Goal: Task Accomplishment & Management: Manage account settings

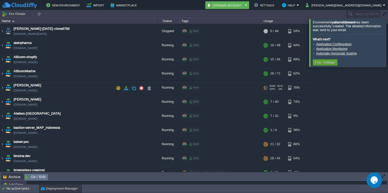
scroll to position [44, 0]
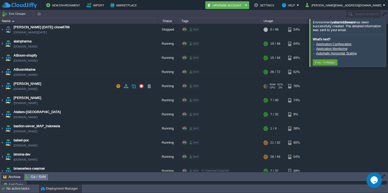
click at [27, 84] on span "[PERSON_NAME]" at bounding box center [28, 83] width 28 height 5
click at [2, 86] on img at bounding box center [2, 86] width 4 height 14
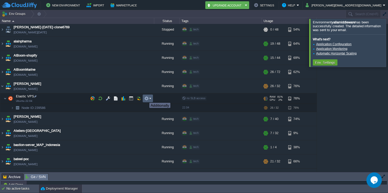
click at [145, 98] on button "button" at bounding box center [146, 98] width 5 height 5
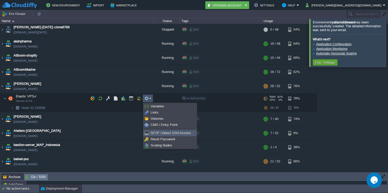
click at [153, 133] on span "SFTP / Direct SSH Access" at bounding box center [170, 133] width 40 height 4
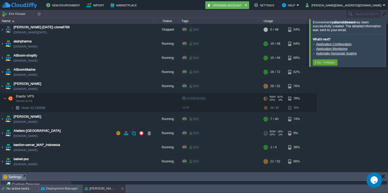
scroll to position [15, 0]
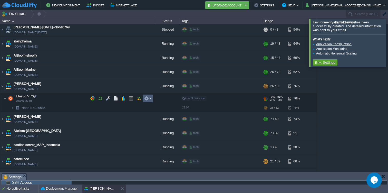
click at [149, 100] on em at bounding box center [147, 98] width 7 height 5
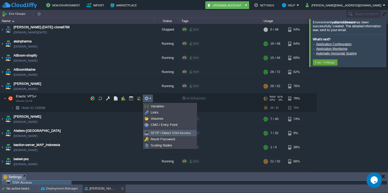
click at [156, 130] on li "SFTP / Direct SSH Access" at bounding box center [169, 133] width 53 height 6
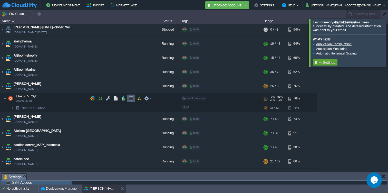
click at [129, 98] on button "button" at bounding box center [131, 98] width 5 height 5
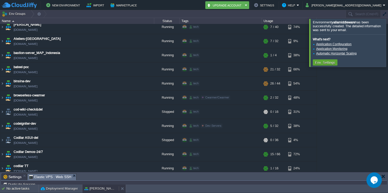
scroll to position [0, 0]
click at [106, 188] on div "[PERSON_NAME]" at bounding box center [100, 188] width 36 height 8
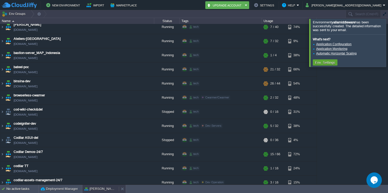
click at [107, 187] on div "[PERSON_NAME]" at bounding box center [100, 188] width 36 height 8
type input "#000000"
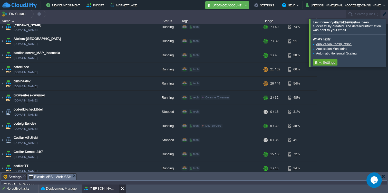
click at [121, 188] on button at bounding box center [123, 188] width 5 height 5
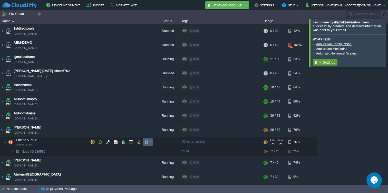
click at [148, 140] on button "button" at bounding box center [146, 141] width 5 height 5
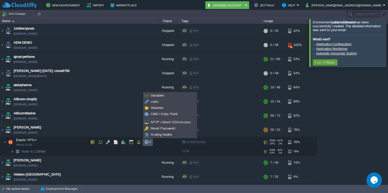
click at [13, 151] on img at bounding box center [12, 151] width 3 height 8
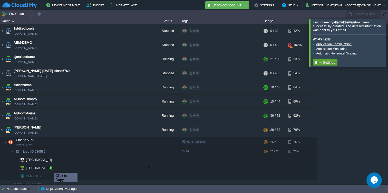
click at [51, 168] on div at bounding box center [50, 167] width 5 height 5
type input "[TECHNICAL_ID]"
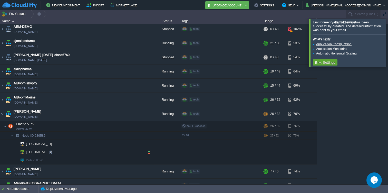
scroll to position [16, 0]
click at [149, 127] on em at bounding box center [147, 125] width 7 height 5
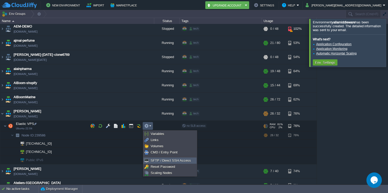
click at [154, 161] on span "SFTP / Direct SSH Access" at bounding box center [170, 160] width 40 height 4
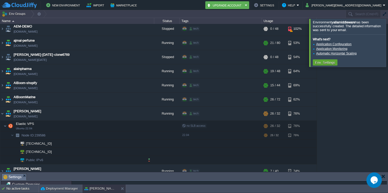
scroll to position [15, 0]
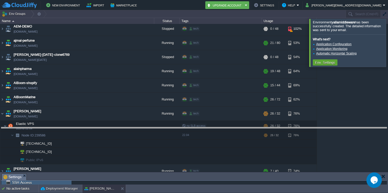
drag, startPoint x: 54, startPoint y: 177, endPoint x: 62, endPoint y: 131, distance: 46.6
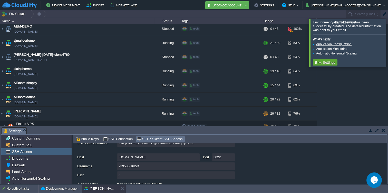
scroll to position [55, 0]
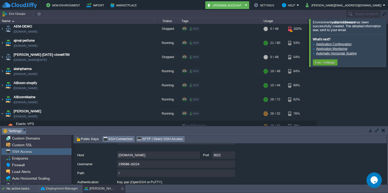
click at [113, 138] on span "SSH Connection" at bounding box center [118, 139] width 30 height 6
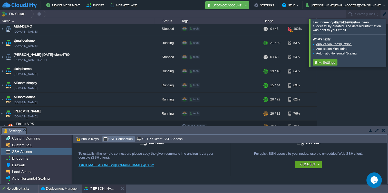
scroll to position [8, 0]
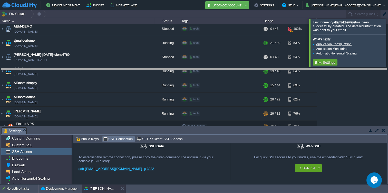
drag, startPoint x: 114, startPoint y: 129, endPoint x: 114, endPoint y: 70, distance: 58.7
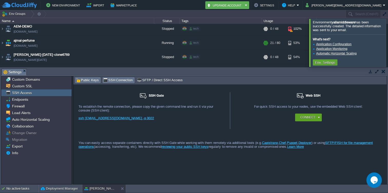
click at [89, 78] on span "Public Keys" at bounding box center [87, 80] width 23 height 6
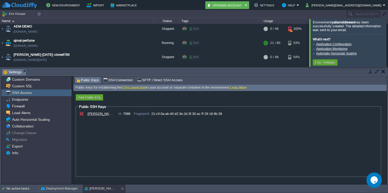
click at [88, 125] on div "[PERSON_NAME] Id : 7086 Fingerprint : 21:c0:0a:ab:40:d2:3e:2d:3f:35:ac:ff:29:18…" at bounding box center [227, 142] width 299 height 64
click at [100, 124] on div "[PERSON_NAME] Id : 7086 Fingerprint : 21:c0:0a:ab:40:d2:3e:2d:3f:35:ac:ff:29:18…" at bounding box center [227, 142] width 299 height 64
click at [101, 123] on div "[PERSON_NAME] Id : 7086 Fingerprint : 21:c0:0a:ab:40:d2:3e:2d:3f:35:ac:ff:29:18…" at bounding box center [227, 142] width 299 height 64
click at [230, 115] on div "[PERSON_NAME] Id : 7086 Fingerprint : 21:c0:0a:ab:40:d2:3e:2d:3f:35:ac:ff:29:18…" at bounding box center [233, 114] width 293 height 4
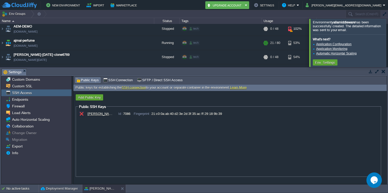
click at [230, 115] on div "[PERSON_NAME] Id : 7086 Fingerprint : 21:c0:0a:ab:40:d2:3e:2d:3f:35:ac:ff:29:18…" at bounding box center [233, 114] width 293 height 4
click at [244, 111] on fieldset "Public SSH [PERSON_NAME] Id : 7086 Fingerprint : 21:c0:0a:ab:40:d2:3e:2d:3f:35:…" at bounding box center [228, 140] width 305 height 72
click at [236, 113] on div "[PERSON_NAME] Id : 7086 Fingerprint : 21:c0:0a:ab:40:d2:3e:2d:3f:35:ac:ff:29:18…" at bounding box center [233, 114] width 293 height 4
click at [82, 114] on button "button" at bounding box center [81, 113] width 5 height 5
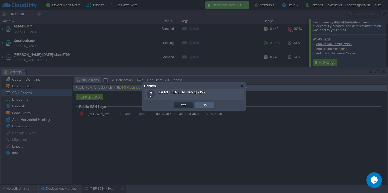
click at [199, 106] on td "No" at bounding box center [204, 105] width 19 height 6
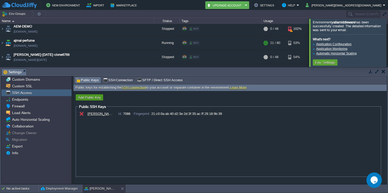
click at [92, 98] on button "Add Public Key" at bounding box center [89, 97] width 26 height 5
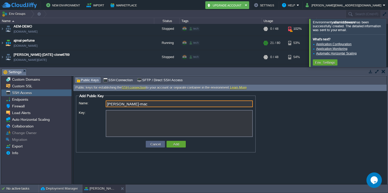
type input "[PERSON_NAME]-mac"
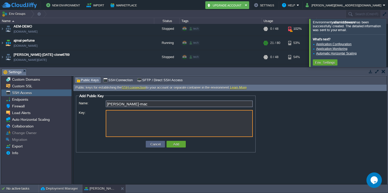
click at [113, 119] on textarea "Key:" at bounding box center [179, 123] width 147 height 27
paste textarea "ssh-ed25519 AAAAC3NzaC1lZDI1NTE5AAAAIJ41ps/0JK5y0nlH2Pmv82XBmfMZGfIe51msfJWelRb…"
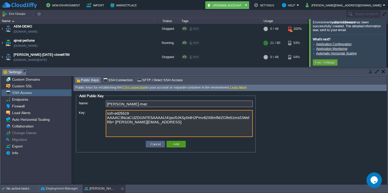
type textarea "ssh-ed25519 AAAAC3NzaC1lZDI1NTE5AAAAIJ41ps/0JK5y0nlH2Pmv82XBmfMZGfIe51msfJWelRb…"
click at [177, 145] on button "Add" at bounding box center [176, 144] width 9 height 5
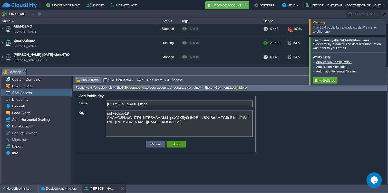
click at [179, 145] on button "Add" at bounding box center [176, 144] width 9 height 5
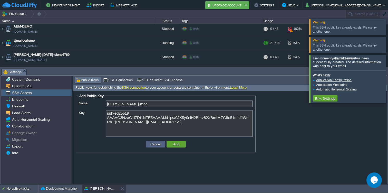
click at [383, 45] on div "Warning This SSH public key already exists. Please try another one." at bounding box center [347, 45] width 77 height 16
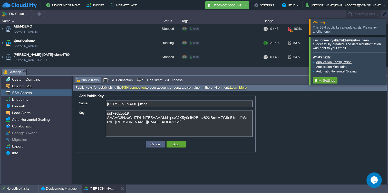
click at [387, 28] on div at bounding box center [394, 27] width 0 height 16
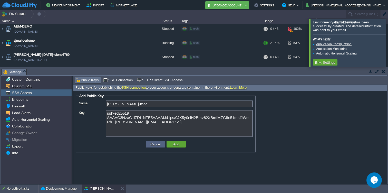
click at [387, 45] on div at bounding box center [394, 43] width 0 height 48
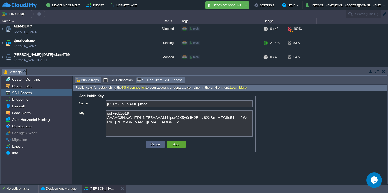
click at [146, 80] on span "SFTP / Direct SSH Access" at bounding box center [159, 80] width 45 height 6
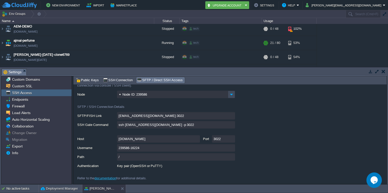
scroll to position [13, 0]
click at [231, 124] on input "ssh [EMAIL_ADDRESS][DOMAIN_NAME] -p 3022" at bounding box center [176, 124] width 118 height 7
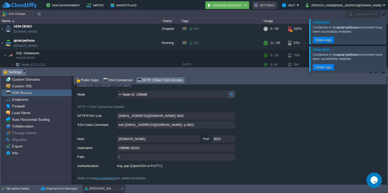
scroll to position [61, 0]
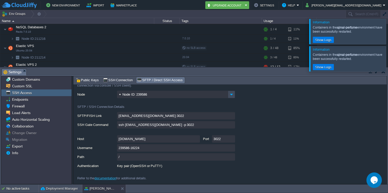
click at [24, 69] on em "Settings" at bounding box center [14, 72] width 23 height 6
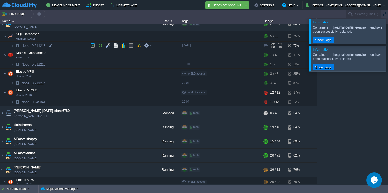
scroll to position [30, 0]
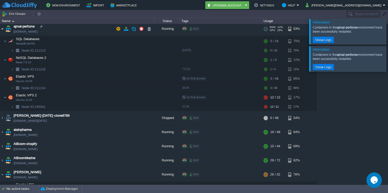
click at [1, 29] on img at bounding box center [2, 29] width 4 height 14
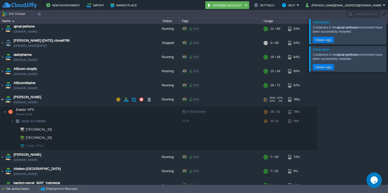
click at [3, 97] on img at bounding box center [2, 99] width 4 height 14
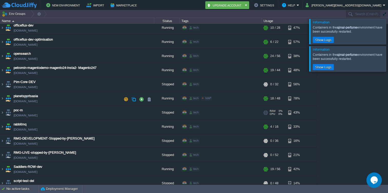
scroll to position [1320, 0]
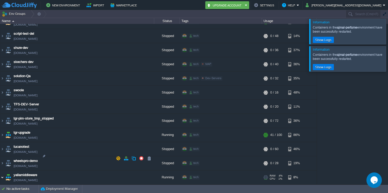
click at [2, 170] on img at bounding box center [2, 177] width 4 height 14
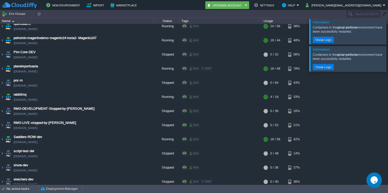
scroll to position [1138, 0]
